Goal: Task Accomplishment & Management: Manage account settings

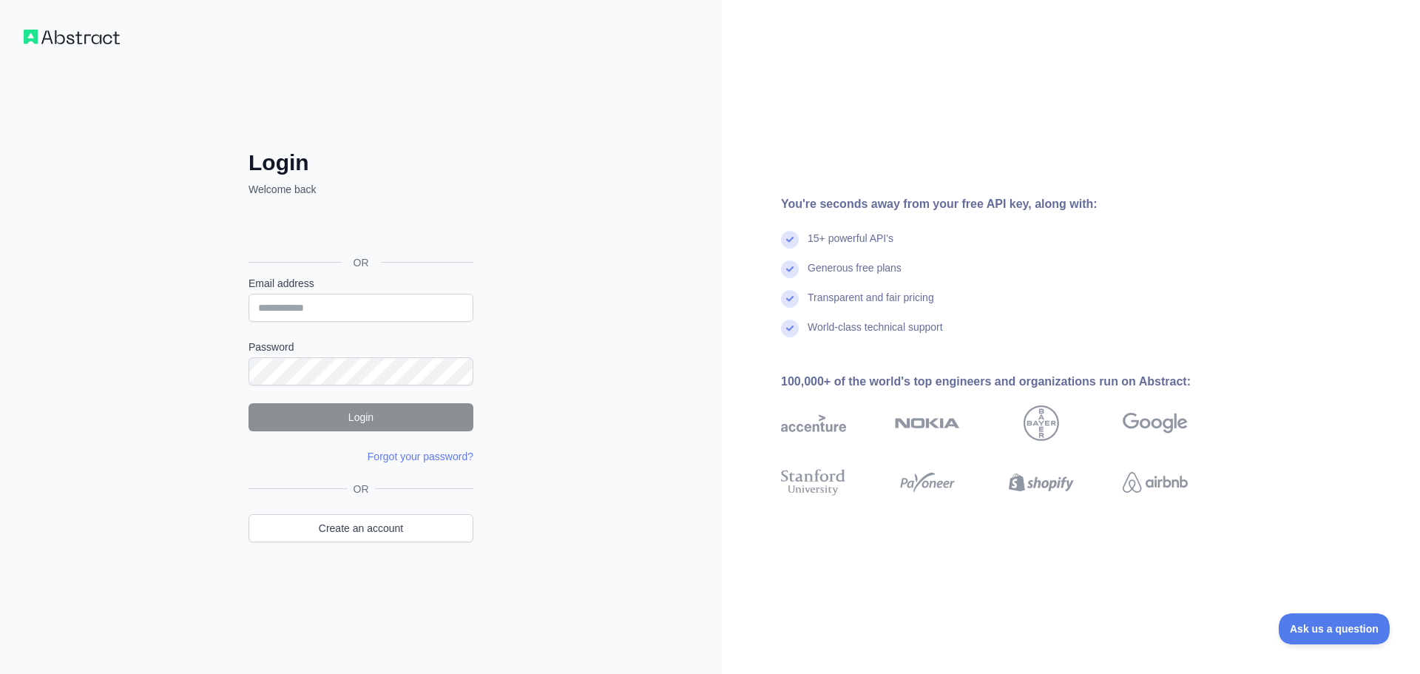
type input "**********"
click at [328, 416] on button "Login" at bounding box center [361, 417] width 225 height 28
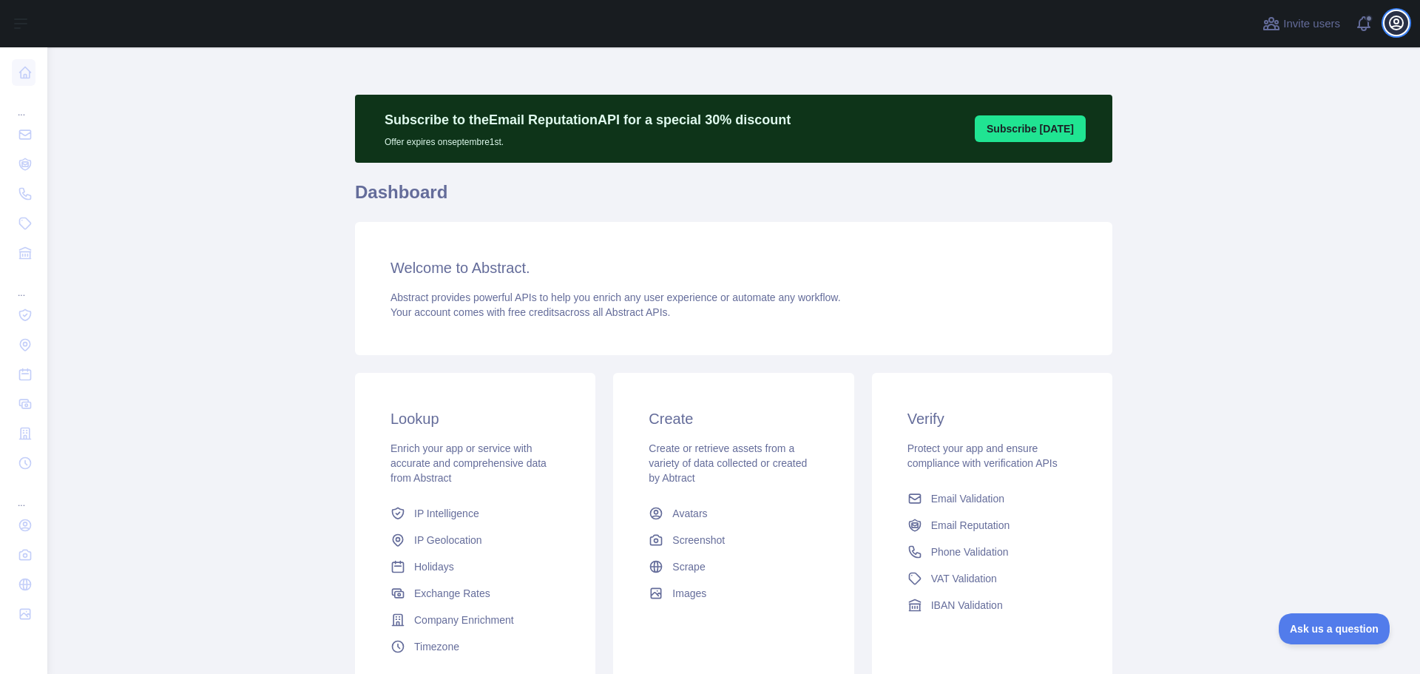
click at [1394, 27] on icon "button" at bounding box center [1396, 22] width 13 height 13
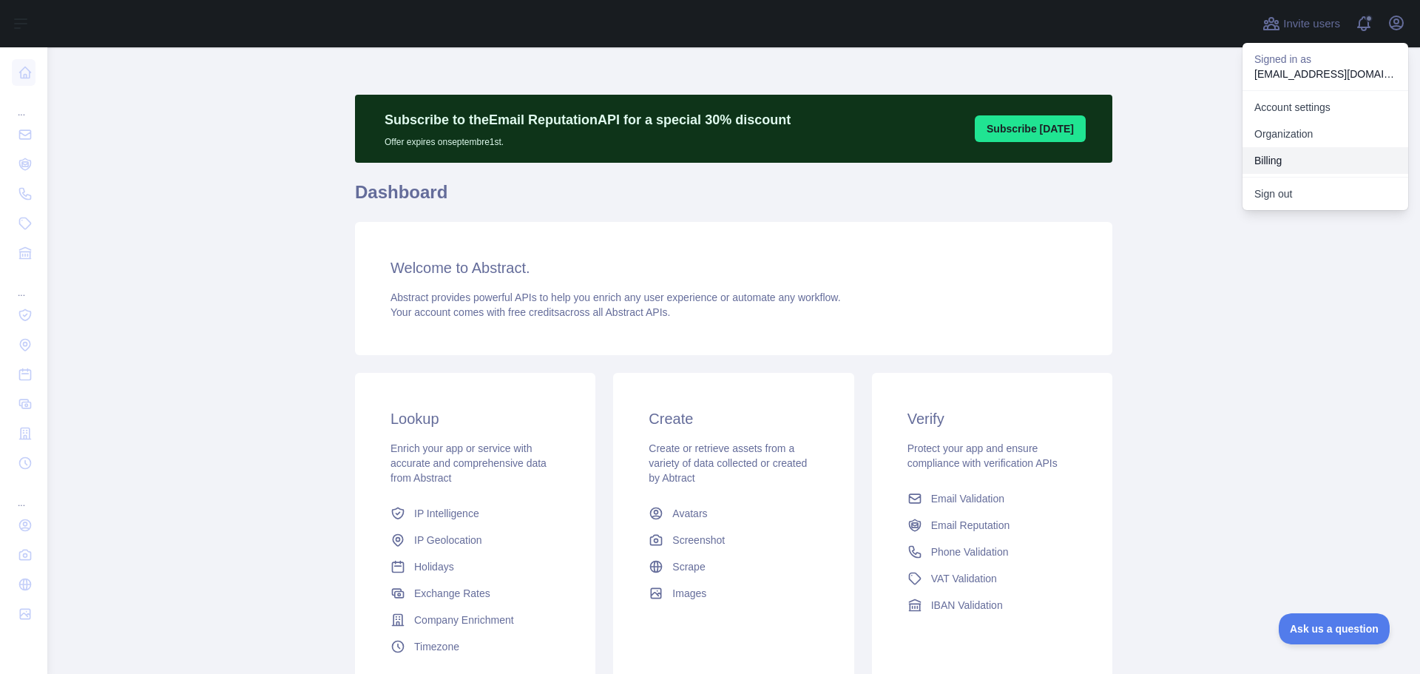
click at [1268, 154] on button "Billing" at bounding box center [1326, 160] width 166 height 27
